Goal: Task Accomplishment & Management: Manage account settings

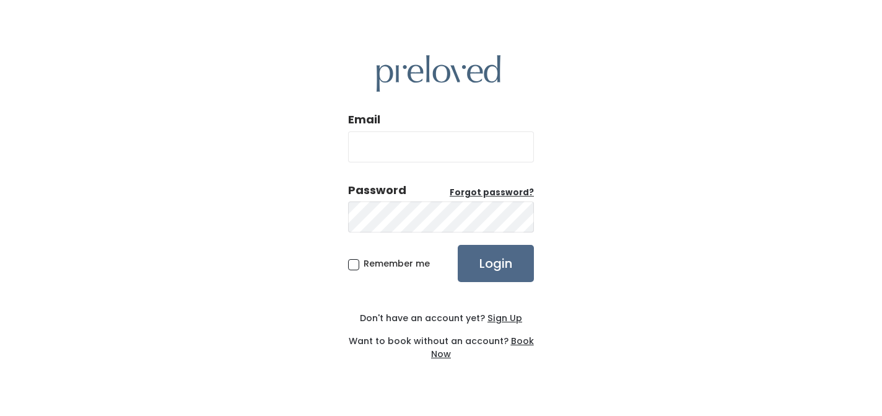
click at [466, 148] on input "Email" at bounding box center [441, 146] width 186 height 31
type input "[EMAIL_ADDRESS][DOMAIN_NAME]"
click at [458, 245] on input "Login" at bounding box center [496, 263] width 76 height 37
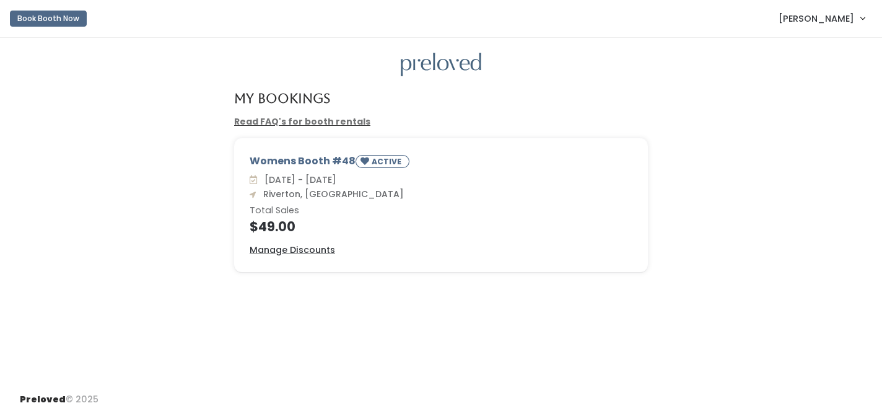
click at [335, 236] on div "Womens Booth #48 ACTIVE Sat. Sep 20 - Fri. Sep 26 Riverton, Ut Total Sales $49.…" at bounding box center [441, 205] width 413 height 133
click at [301, 250] on u "Manage Discounts" at bounding box center [293, 250] width 86 height 12
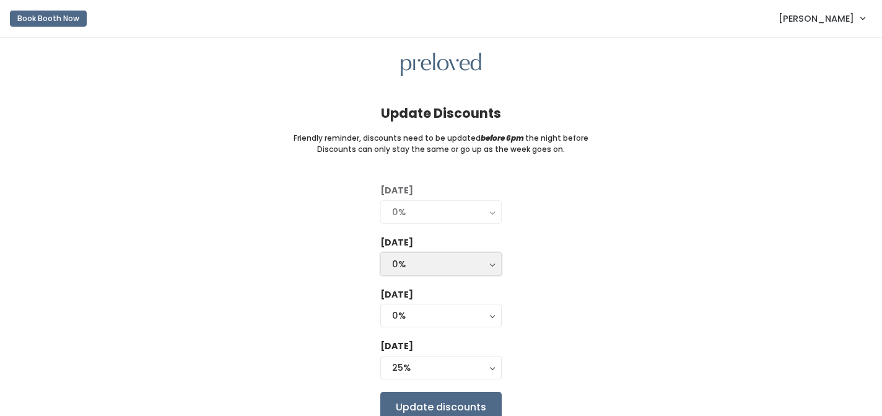
click at [488, 265] on div "0%" at bounding box center [441, 264] width 98 height 14
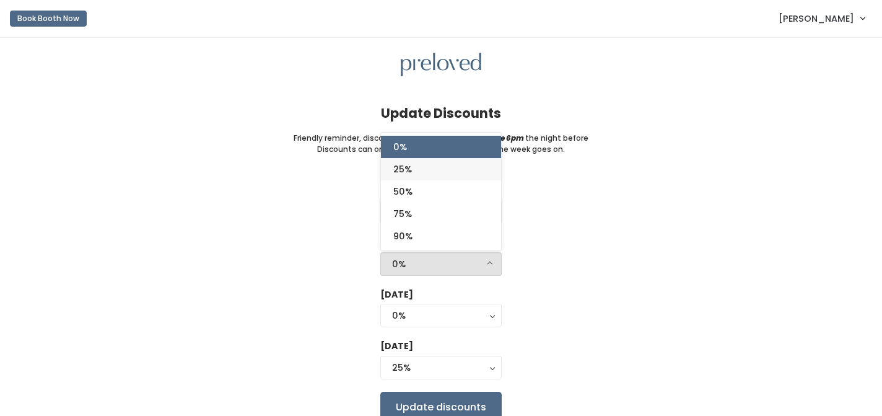
click at [457, 173] on link "25%" at bounding box center [441, 169] width 120 height 22
select select "25%"
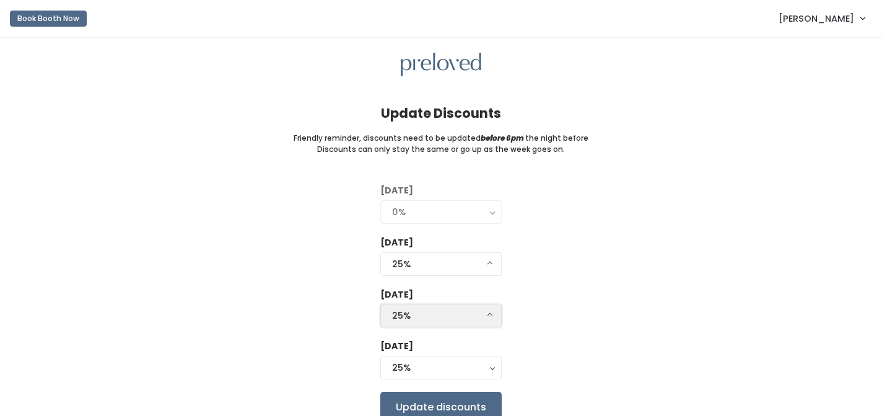
click at [490, 322] on button "25%" at bounding box center [440, 316] width 121 height 24
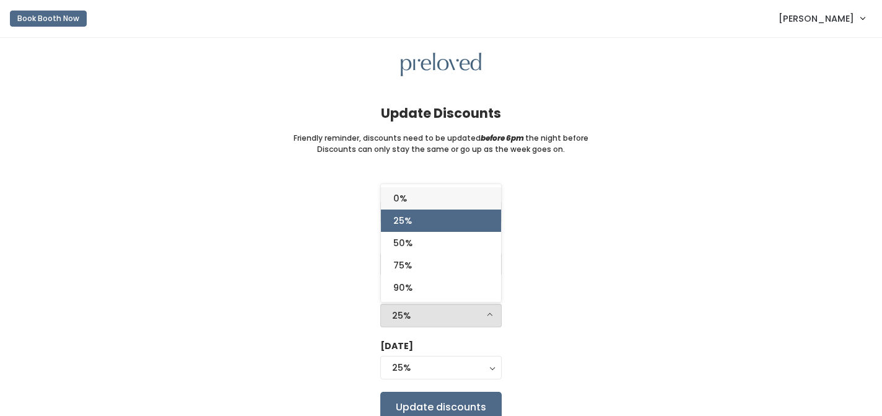
click at [464, 196] on link "0%" at bounding box center [441, 198] width 120 height 22
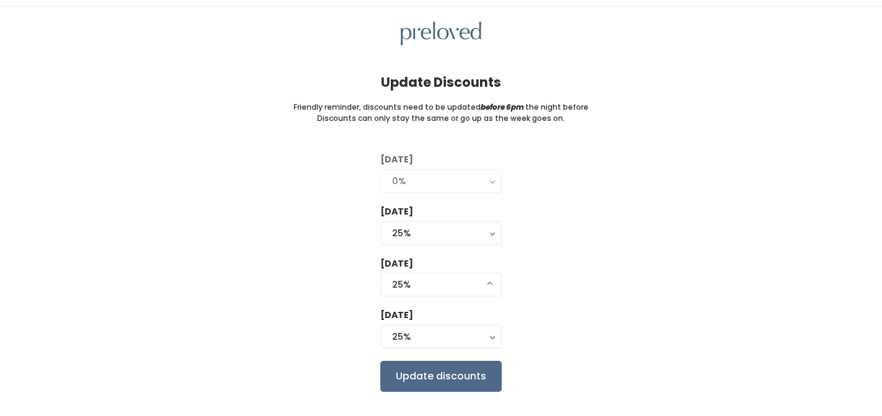
scroll to position [32, 0]
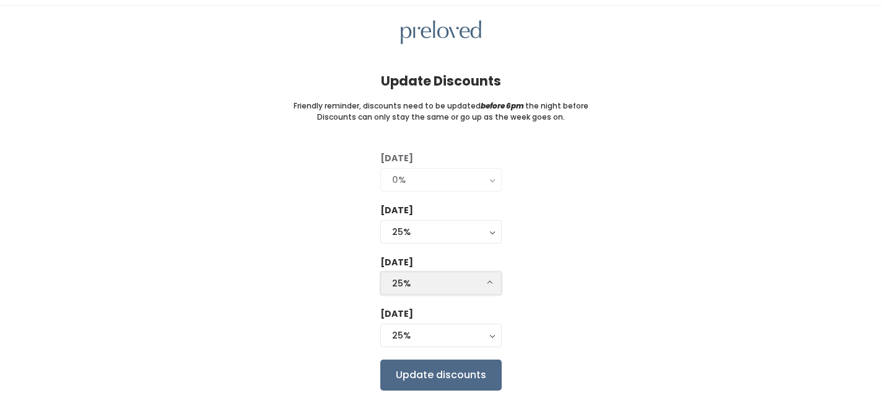
click at [482, 283] on div "25%" at bounding box center [441, 283] width 98 height 14
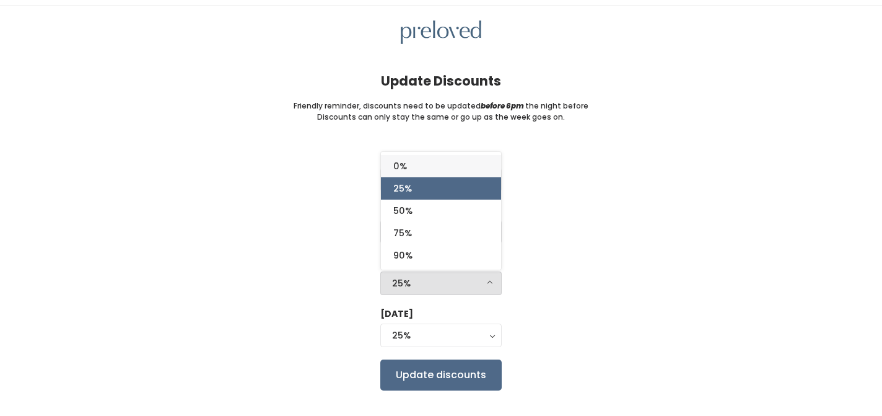
click at [442, 170] on link "0%" at bounding box center [441, 166] width 120 height 22
select select "25%"
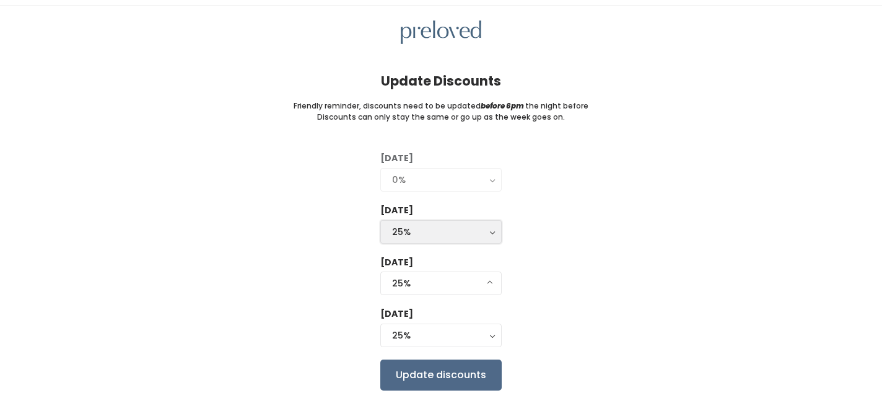
click at [494, 233] on button "25%" at bounding box center [440, 232] width 121 height 24
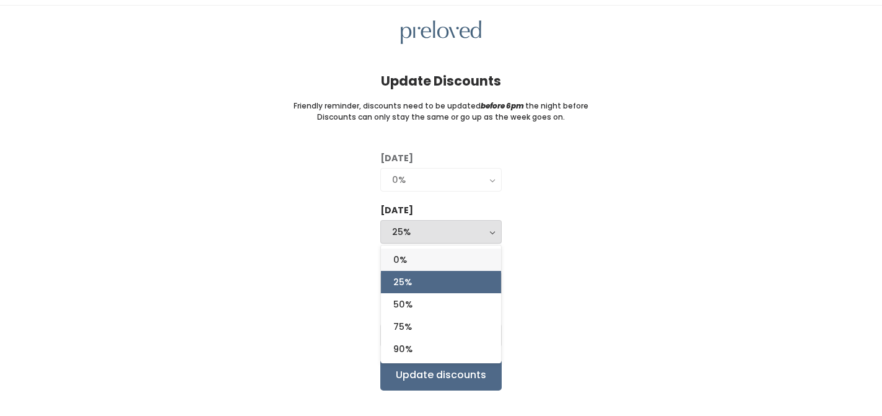
click at [486, 260] on link "0%" at bounding box center [441, 260] width 120 height 22
select select "0%"
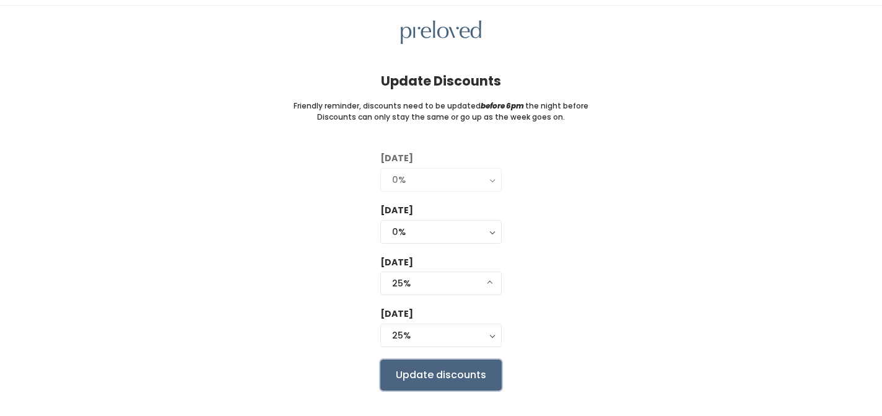
click at [447, 381] on input "Update discounts" at bounding box center [440, 374] width 121 height 31
